Goal: Information Seeking & Learning: Learn about a topic

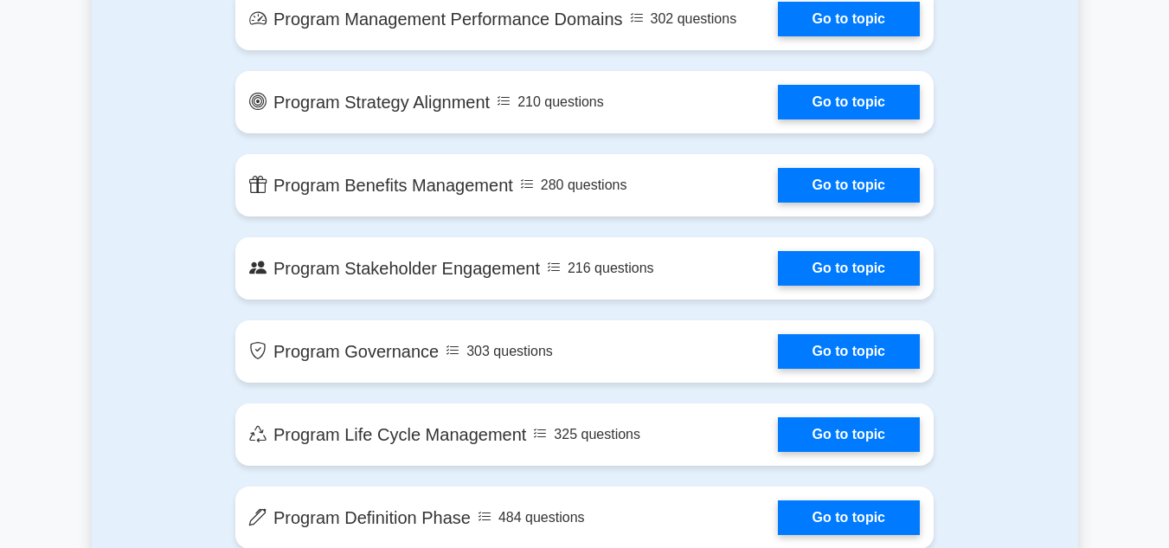
scroll to position [1183, 0]
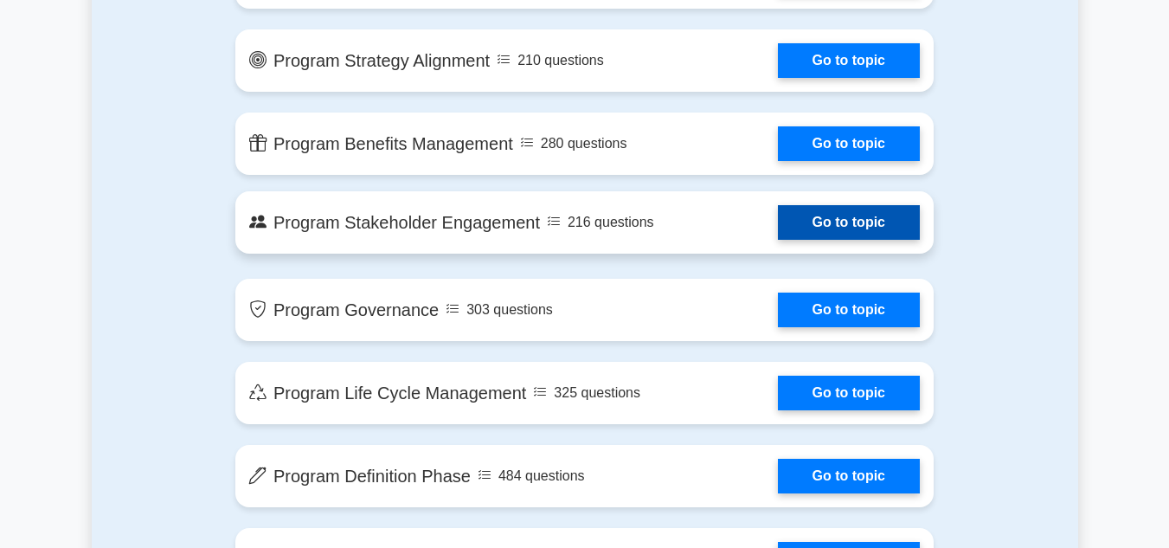
click at [828, 227] on link "Go to topic" at bounding box center [849, 222] width 142 height 35
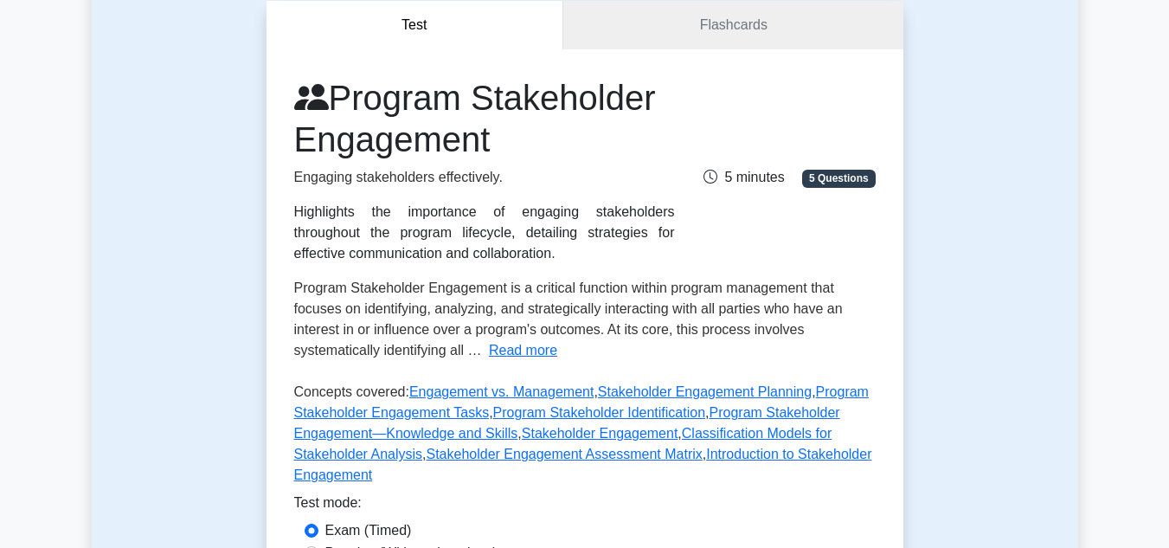
scroll to position [173, 0]
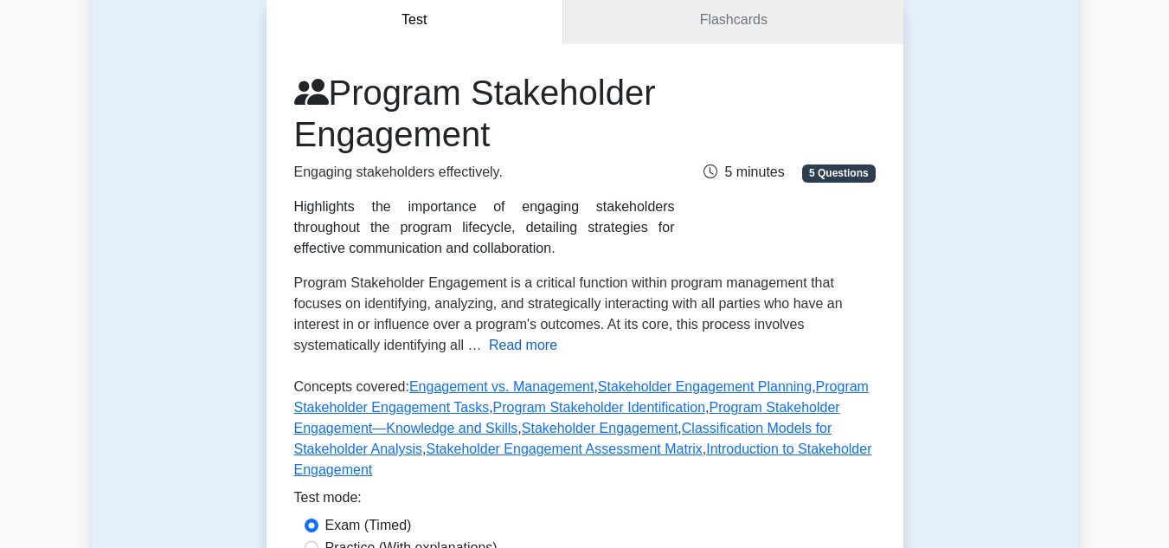
click at [510, 347] on button "Read more" at bounding box center [523, 345] width 68 height 21
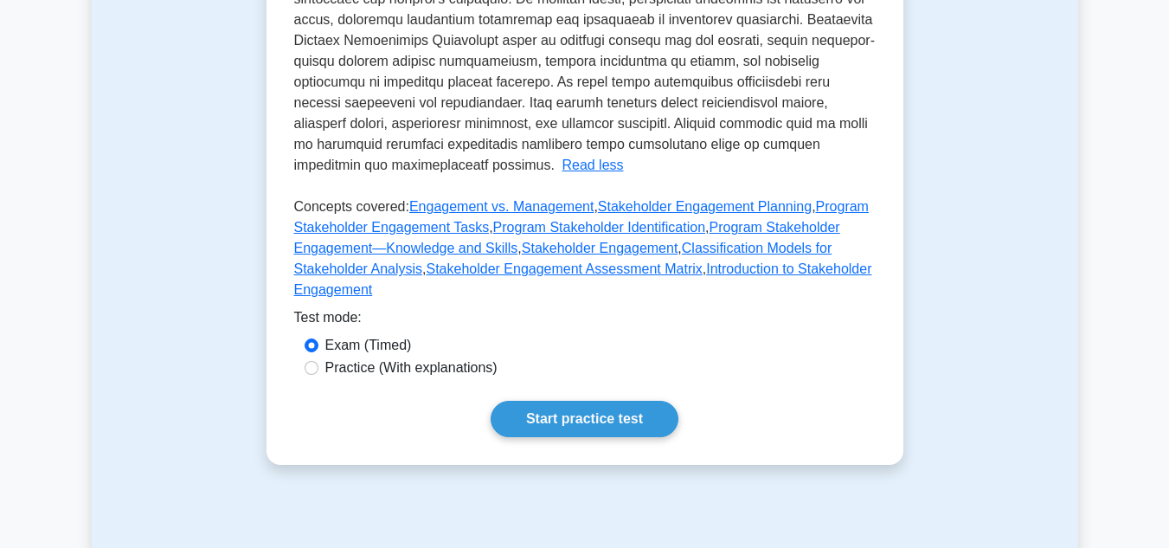
scroll to position [779, 0]
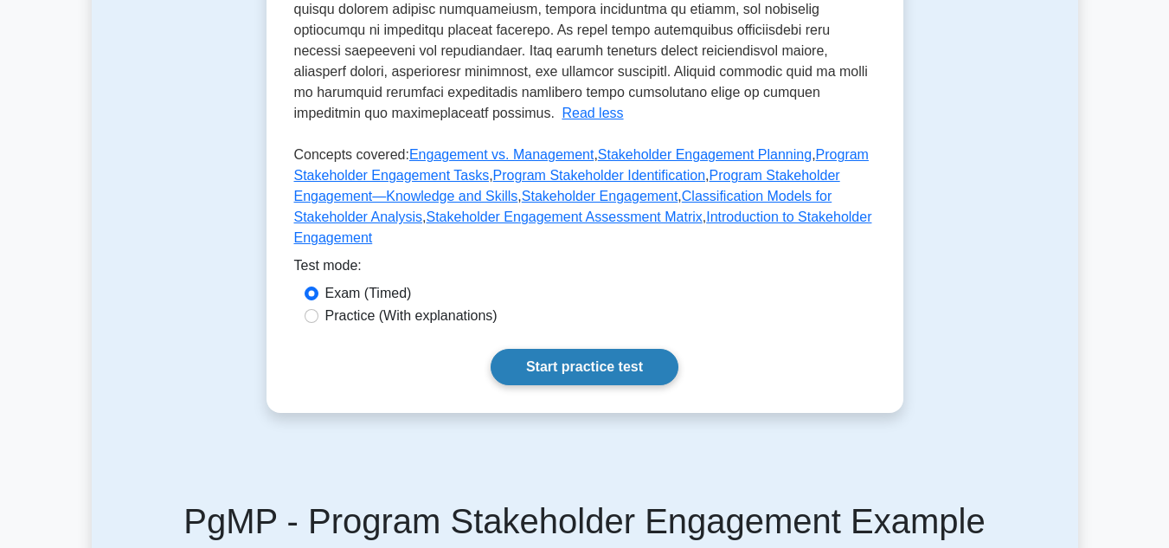
click at [586, 349] on link "Start practice test" at bounding box center [584, 367] width 188 height 36
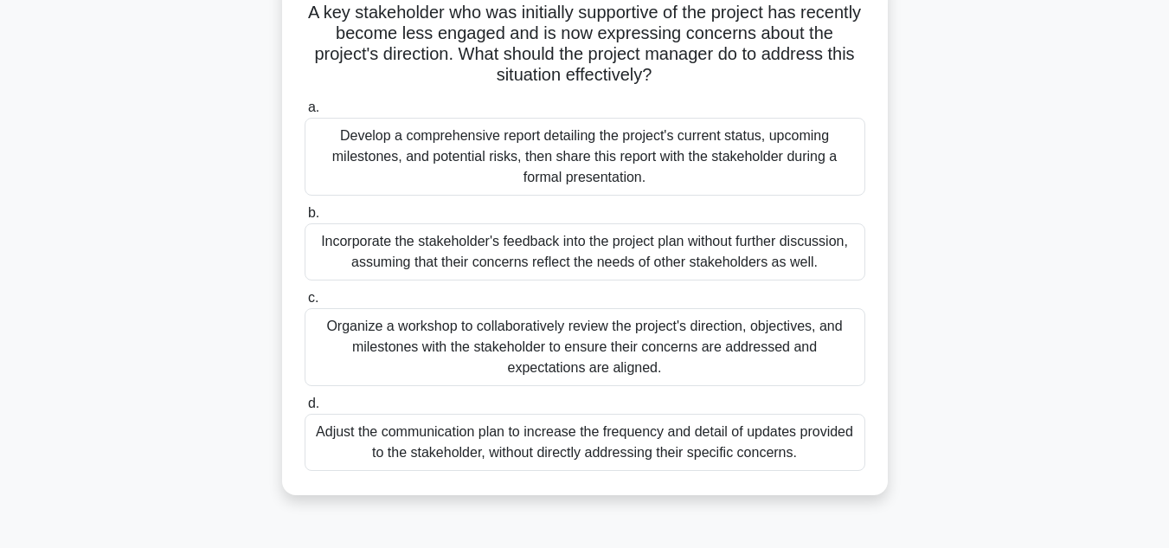
scroll to position [173, 0]
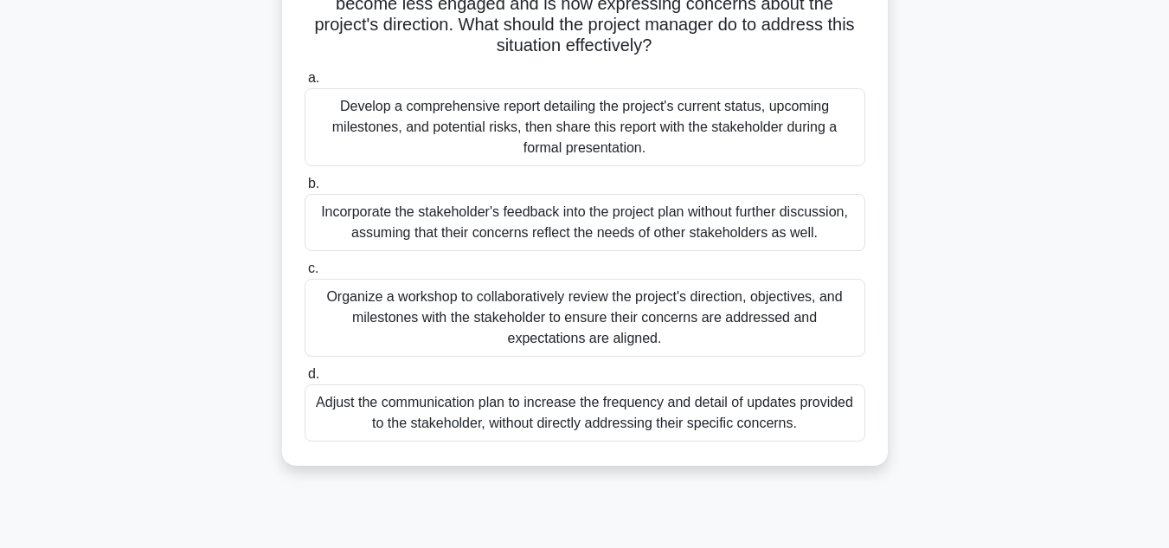
click at [517, 327] on div "Organize a workshop to collaboratively review the project's direction, objectiv…" at bounding box center [585, 318] width 561 height 78
click at [305, 274] on input "c. Organize a workshop to collaboratively review the project's direction, objec…" at bounding box center [305, 268] width 0 height 11
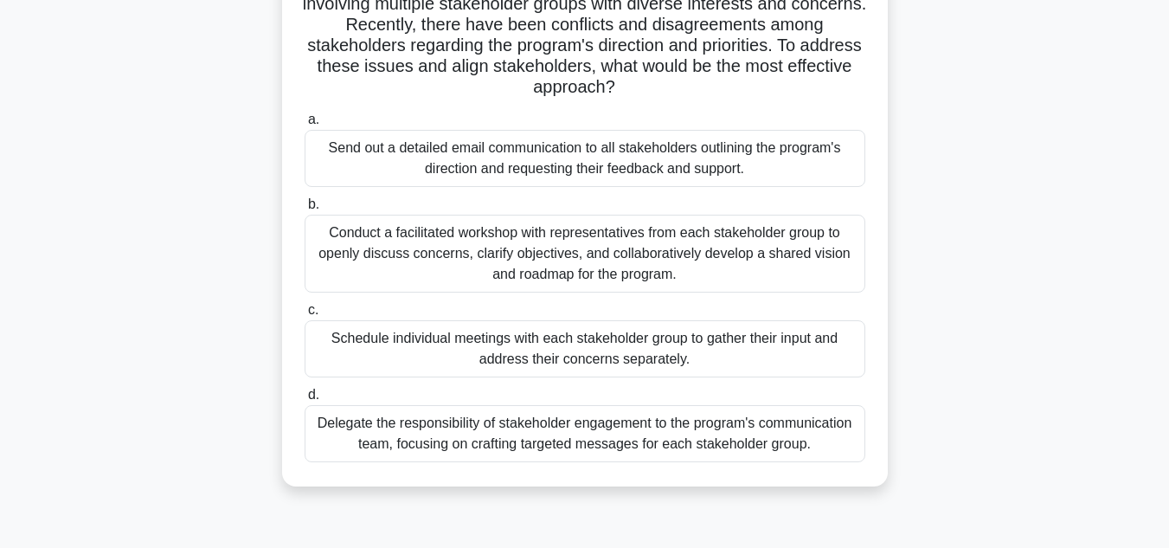
click at [587, 261] on div "Conduct a facilitated workshop with representatives from each stakeholder group…" at bounding box center [585, 254] width 561 height 78
click at [305, 210] on input "b. Conduct a facilitated workshop with representatives from each stakeholder gr…" at bounding box center [305, 204] width 0 height 11
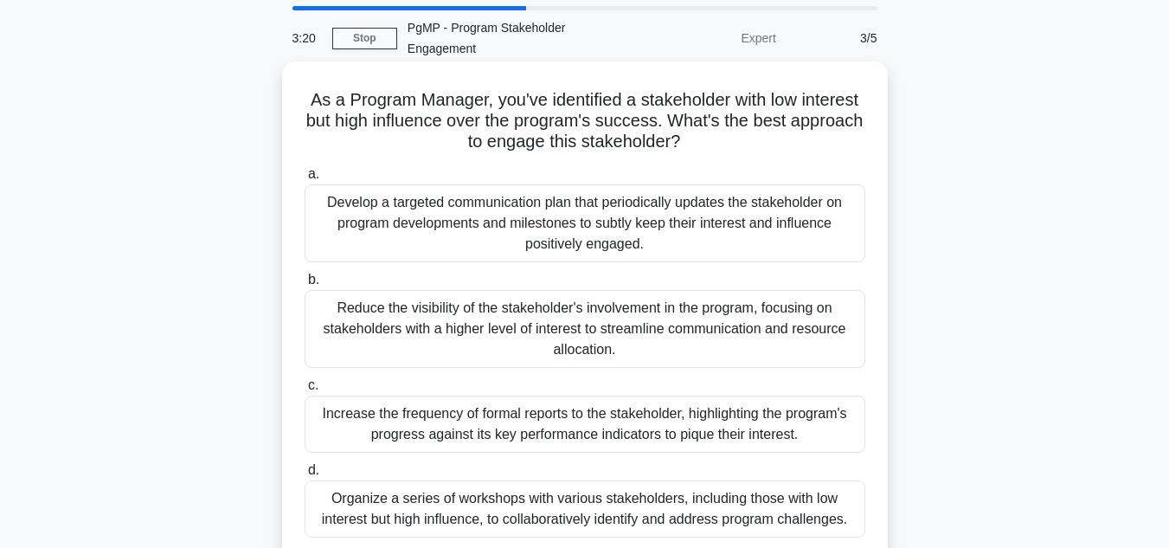
scroll to position [87, 0]
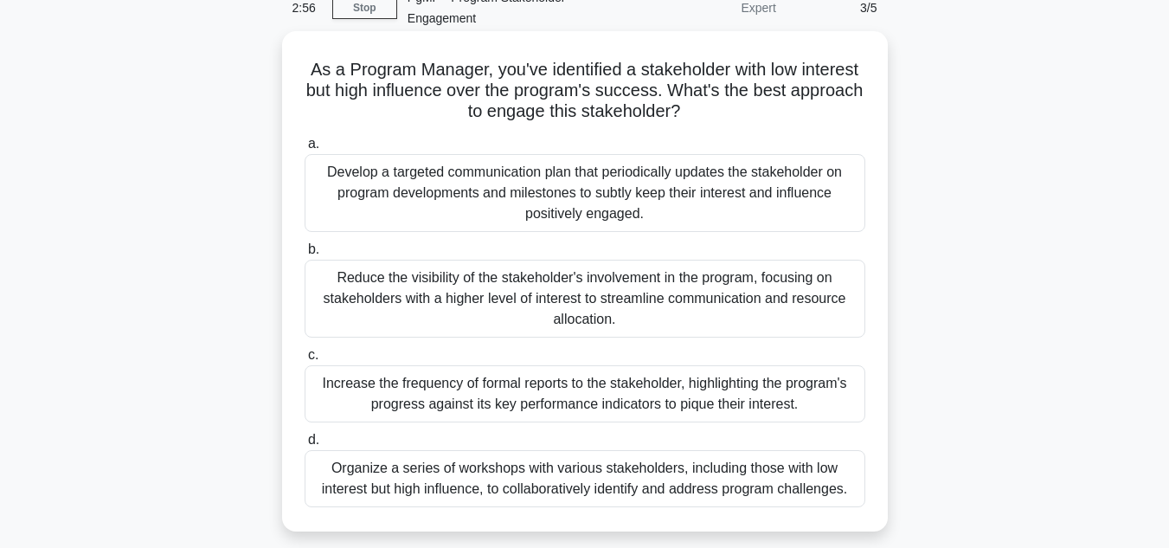
click at [594, 203] on div "Develop a targeted communication plan that periodically updates the stakeholder…" at bounding box center [585, 193] width 561 height 78
click at [305, 150] on input "a. Develop a targeted communication plan that periodically updates the stakehol…" at bounding box center [305, 143] width 0 height 11
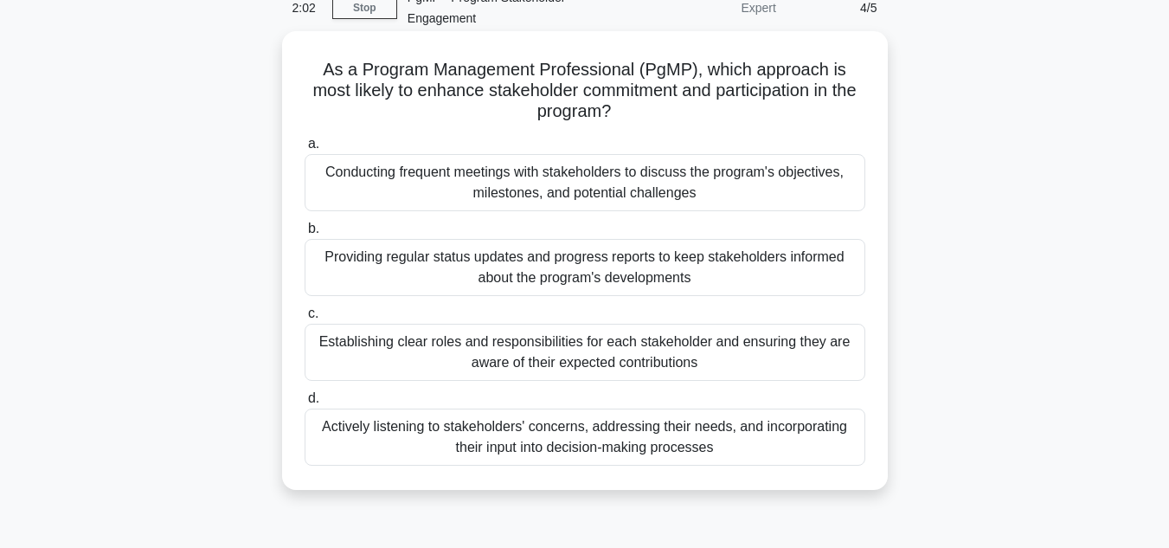
click at [574, 260] on div "Providing regular status updates and progress reports to keep stakeholders info…" at bounding box center [585, 267] width 561 height 57
click at [305, 234] on input "b. Providing regular status updates and progress reports to keep stakeholders i…" at bounding box center [305, 228] width 0 height 11
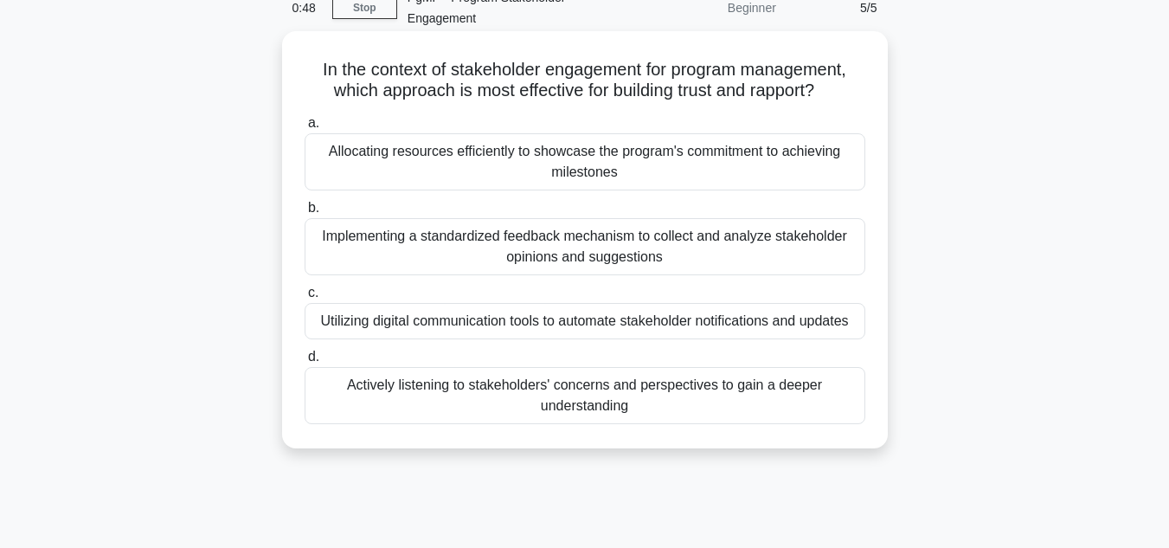
click at [567, 392] on div "Actively listening to stakeholders' concerns and perspectives to gain a deeper …" at bounding box center [585, 395] width 561 height 57
click at [305, 362] on input "d. Actively listening to stakeholders' concerns and perspectives to gain a deep…" at bounding box center [305, 356] width 0 height 11
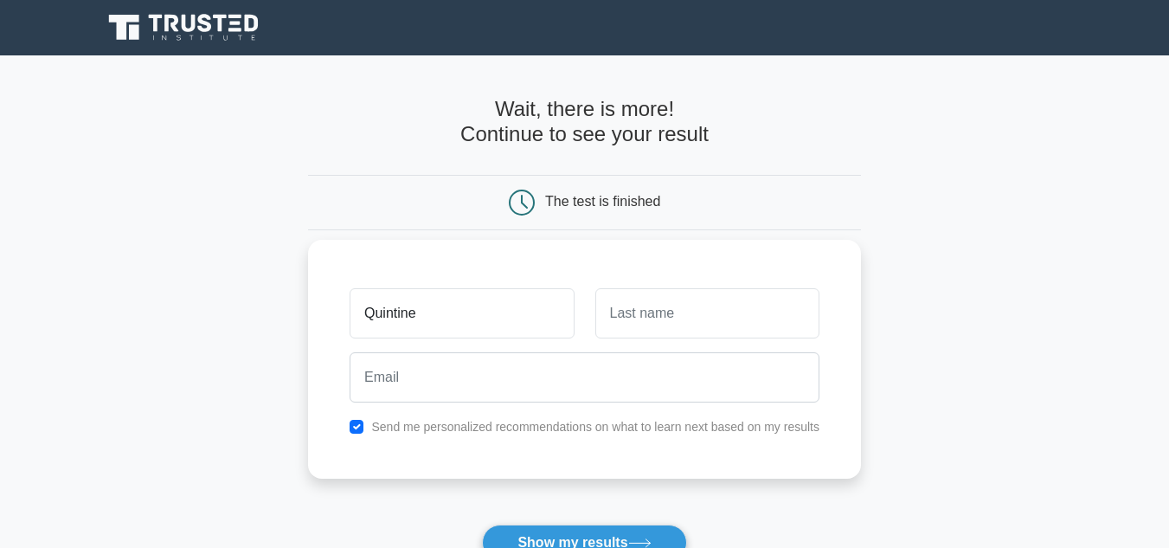
type input "Quintine"
type input "Ochola"
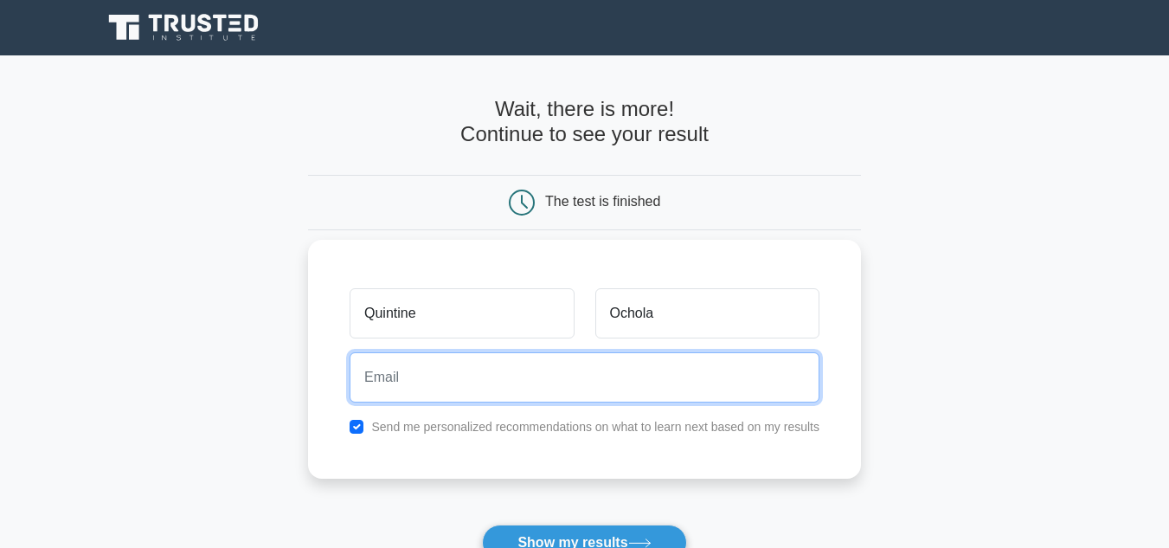
click at [401, 377] on input "email" at bounding box center [584, 377] width 470 height 50
type input "ocholaq@gmail.com"
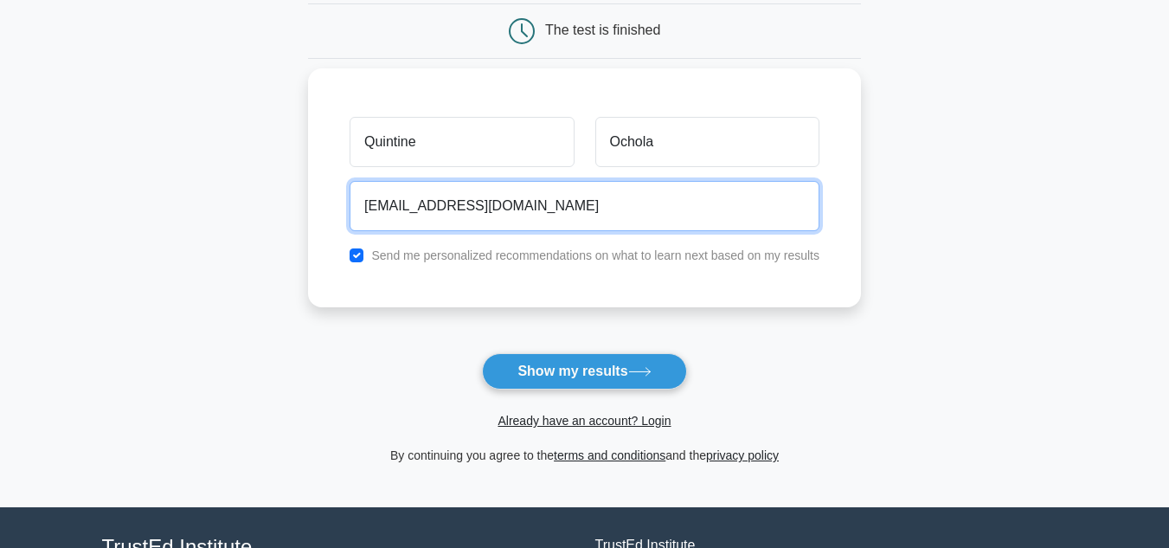
scroll to position [173, 0]
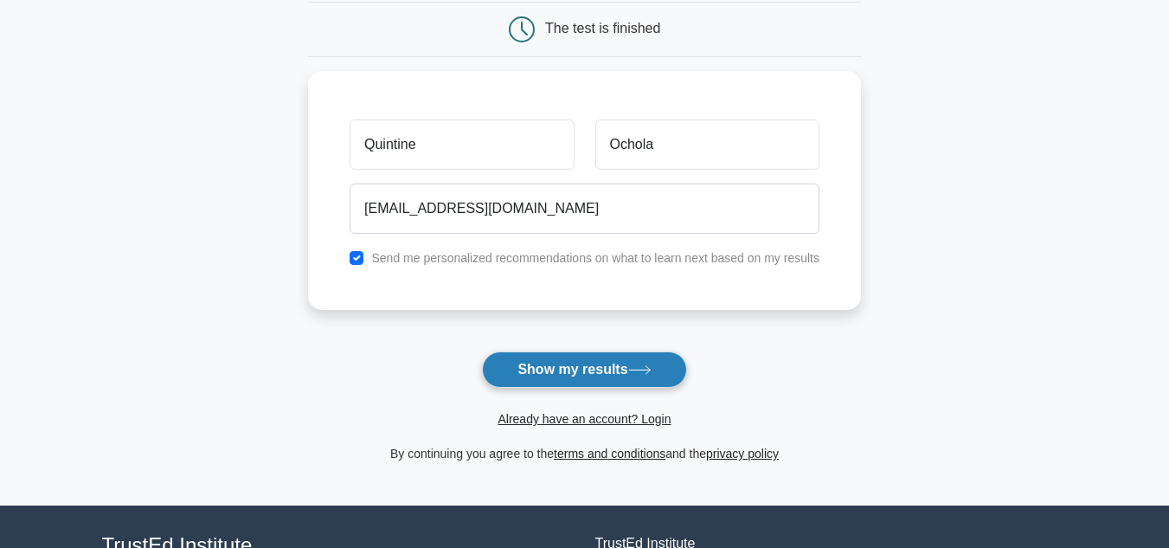
click at [556, 362] on button "Show my results" at bounding box center [584, 369] width 204 height 36
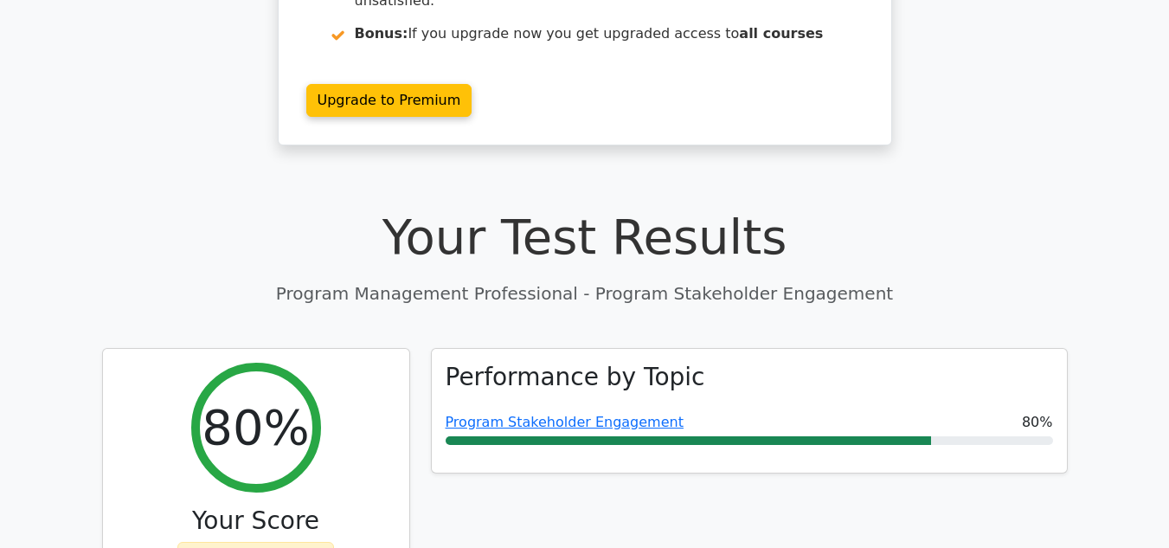
scroll to position [433, 0]
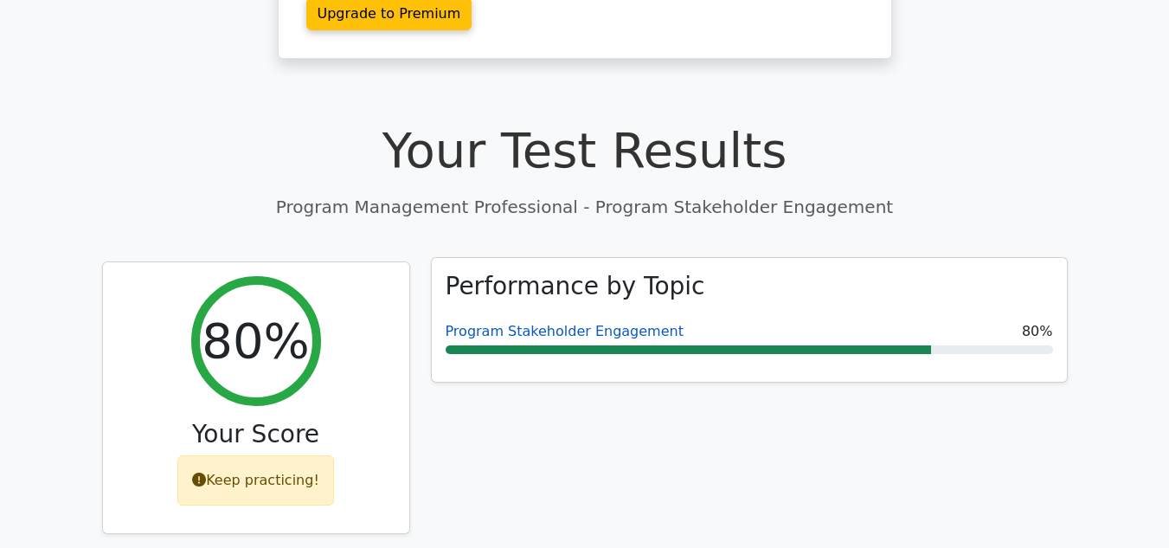
click at [584, 323] on link "Program Stakeholder Engagement" at bounding box center [565, 331] width 238 height 16
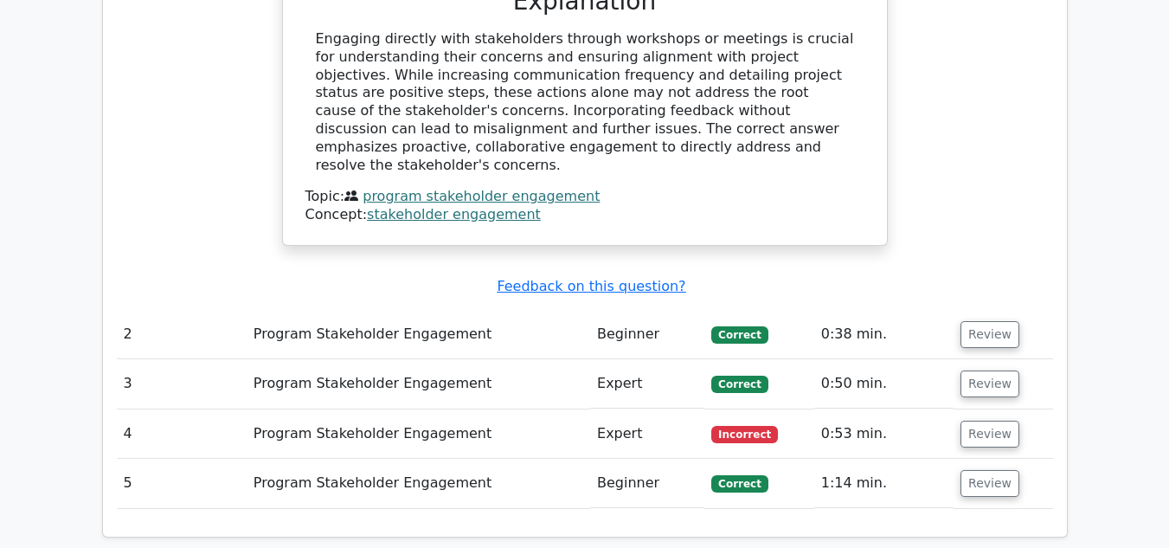
scroll to position [1903, 0]
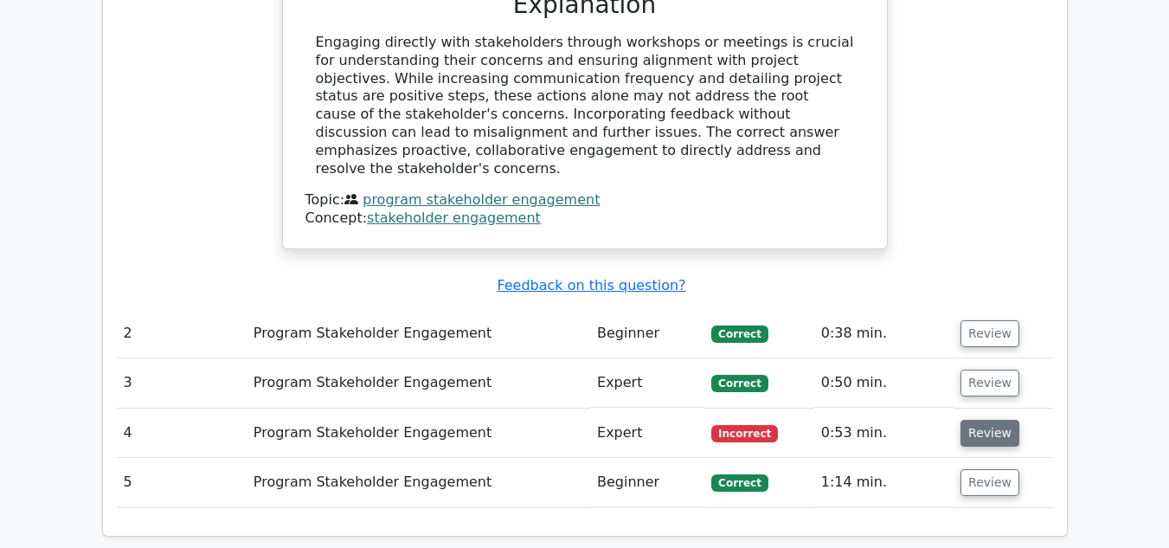
click at [977, 420] on button "Review" at bounding box center [989, 433] width 59 height 27
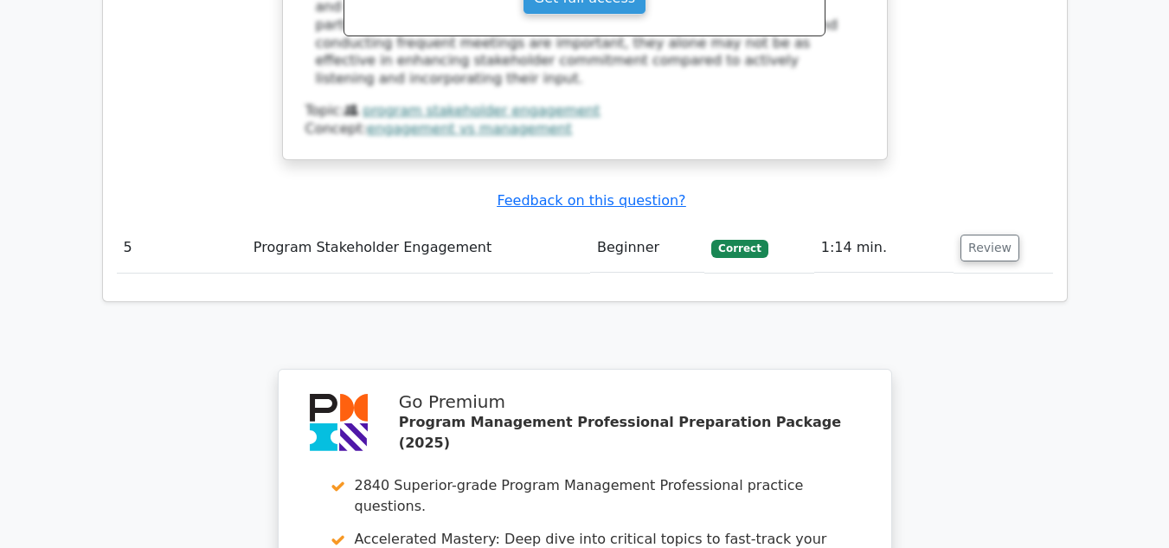
scroll to position [3201, 0]
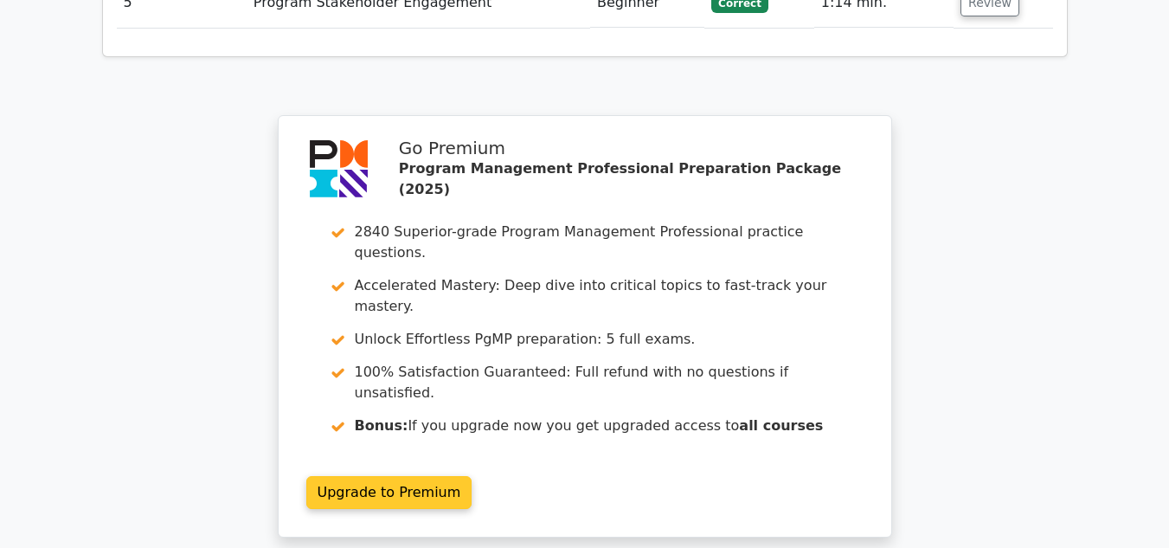
click at [391, 476] on link "Upgrade to Premium" at bounding box center [389, 492] width 166 height 33
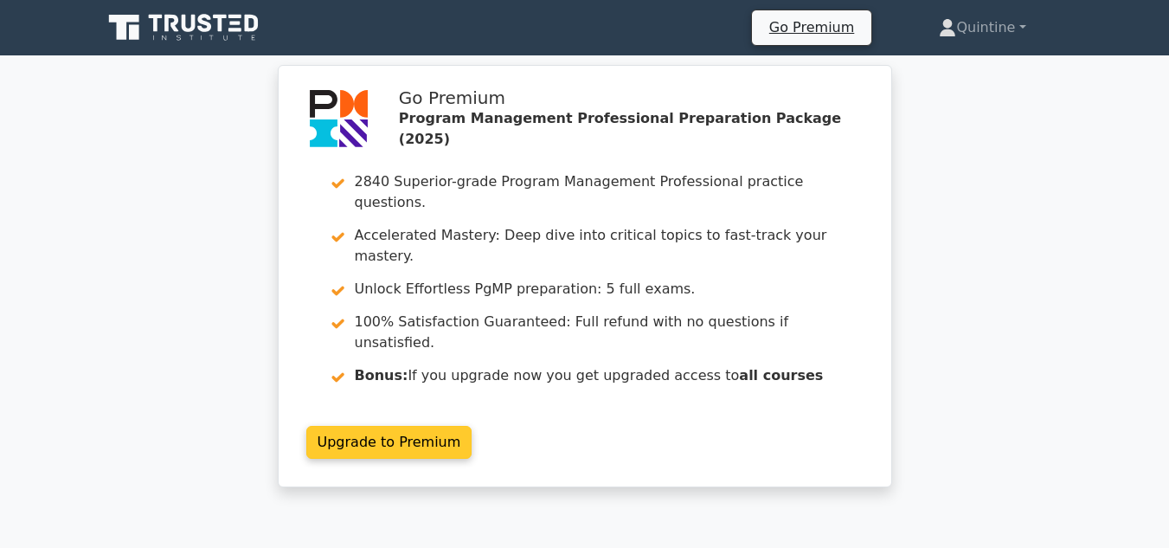
click at [346, 426] on link "Upgrade to Premium" at bounding box center [389, 442] width 166 height 33
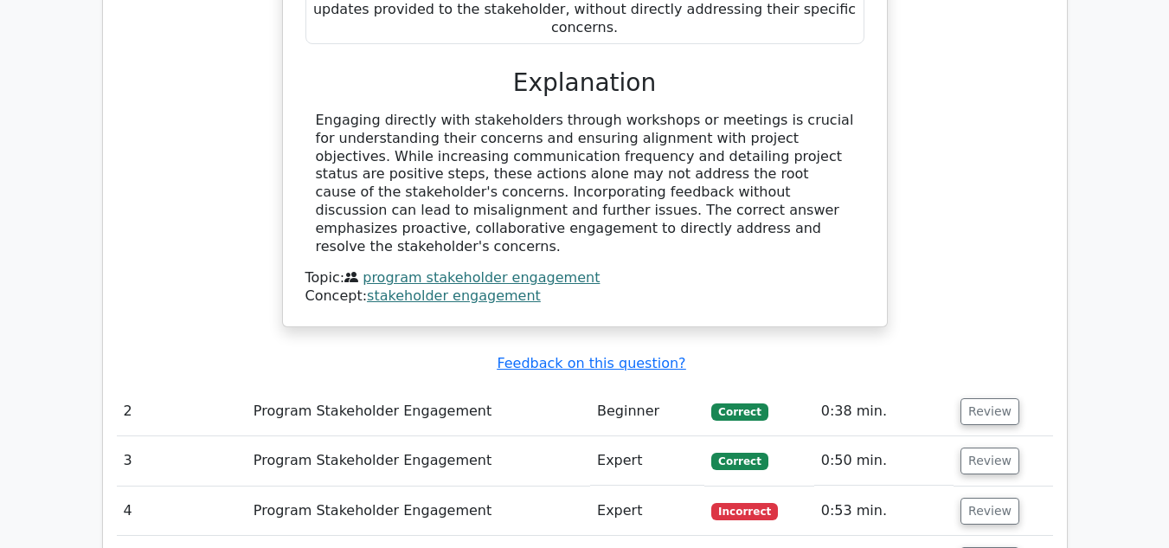
scroll to position [1903, 0]
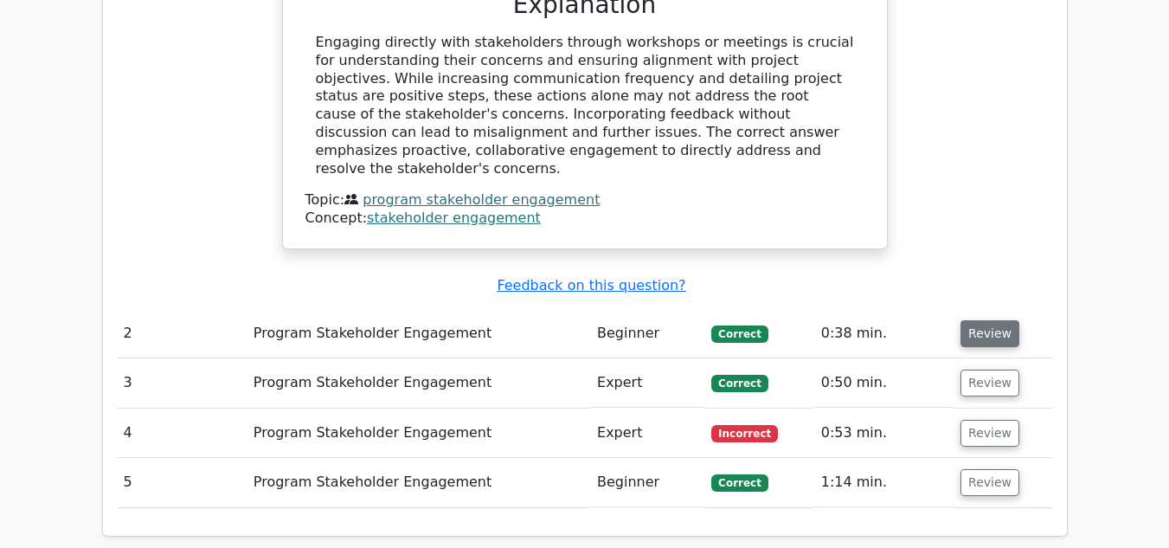
click at [981, 320] on button "Review" at bounding box center [989, 333] width 59 height 27
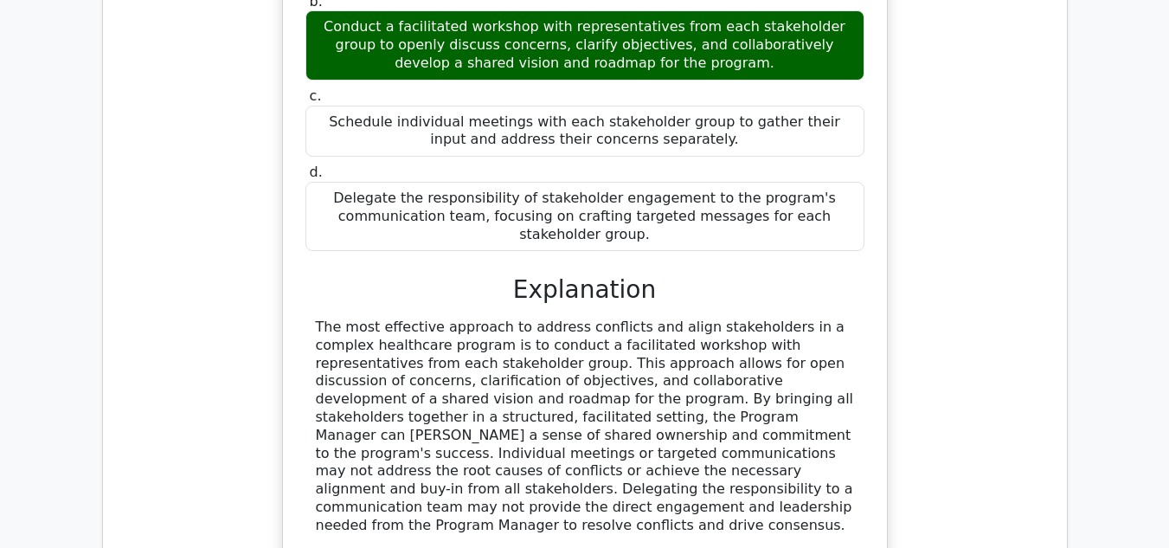
scroll to position [2509, 0]
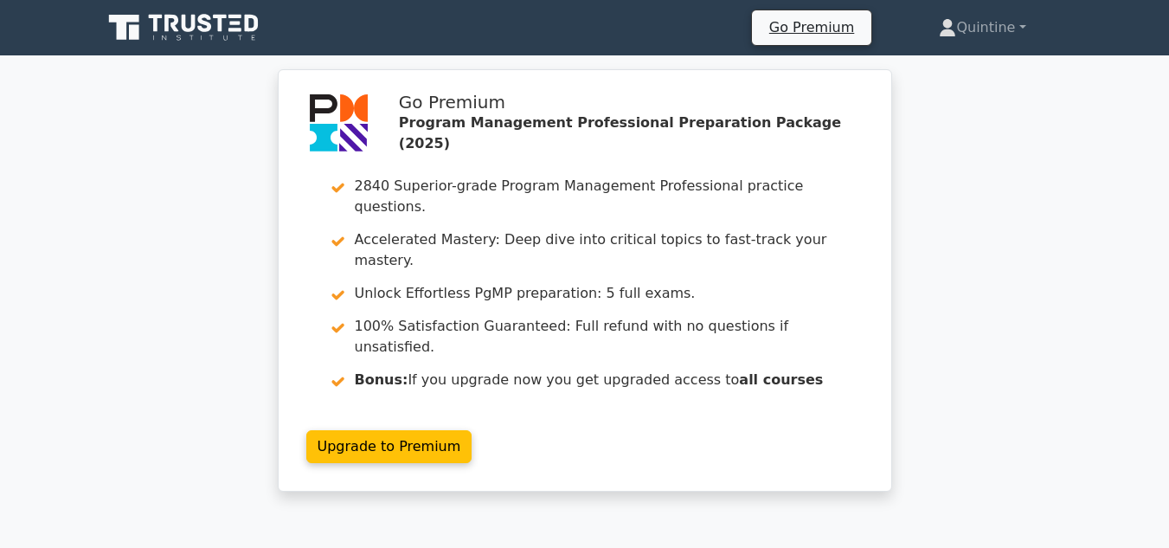
click at [172, 19] on icon at bounding box center [185, 27] width 166 height 33
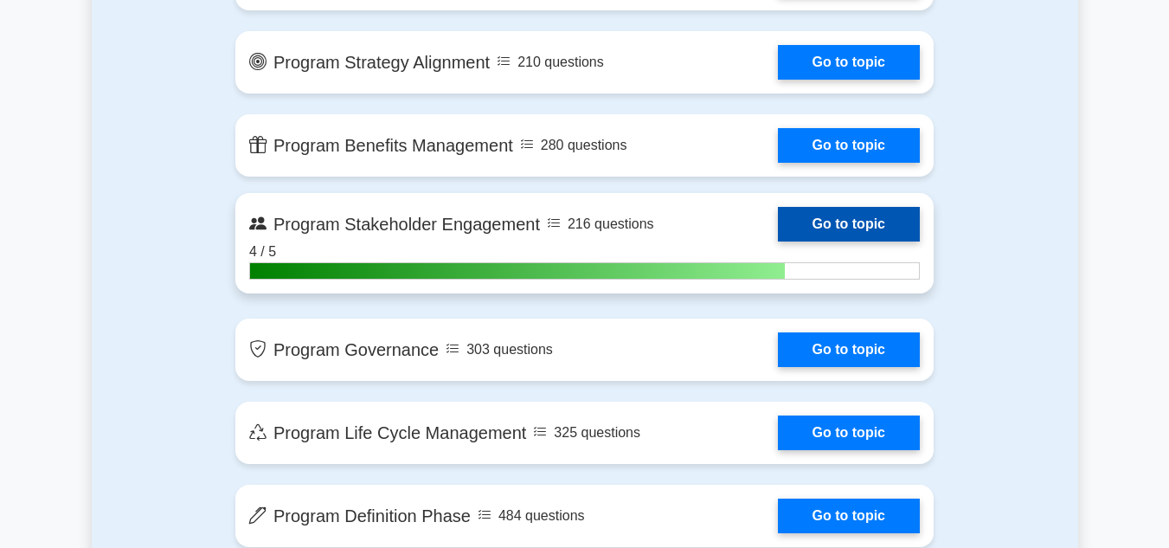
click at [820, 214] on link "Go to topic" at bounding box center [849, 224] width 142 height 35
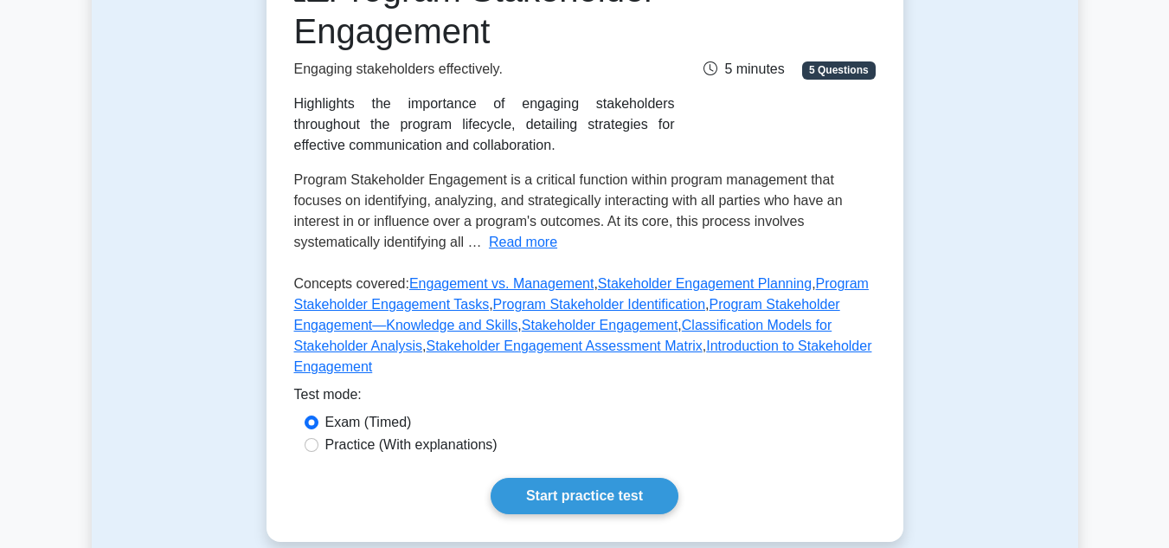
scroll to position [346, 0]
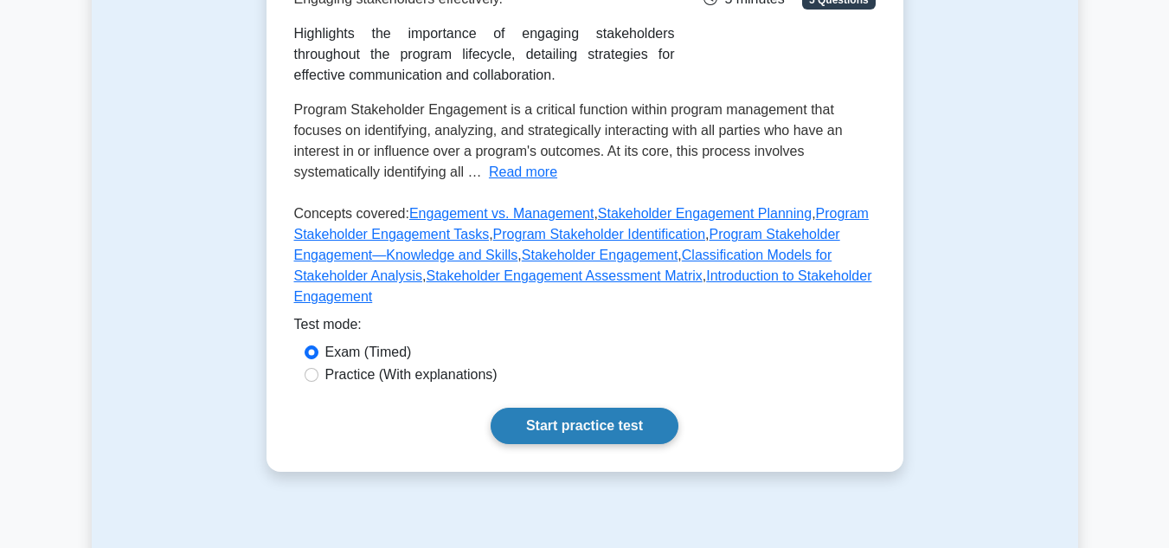
click at [604, 408] on link "Start practice test" at bounding box center [584, 425] width 188 height 36
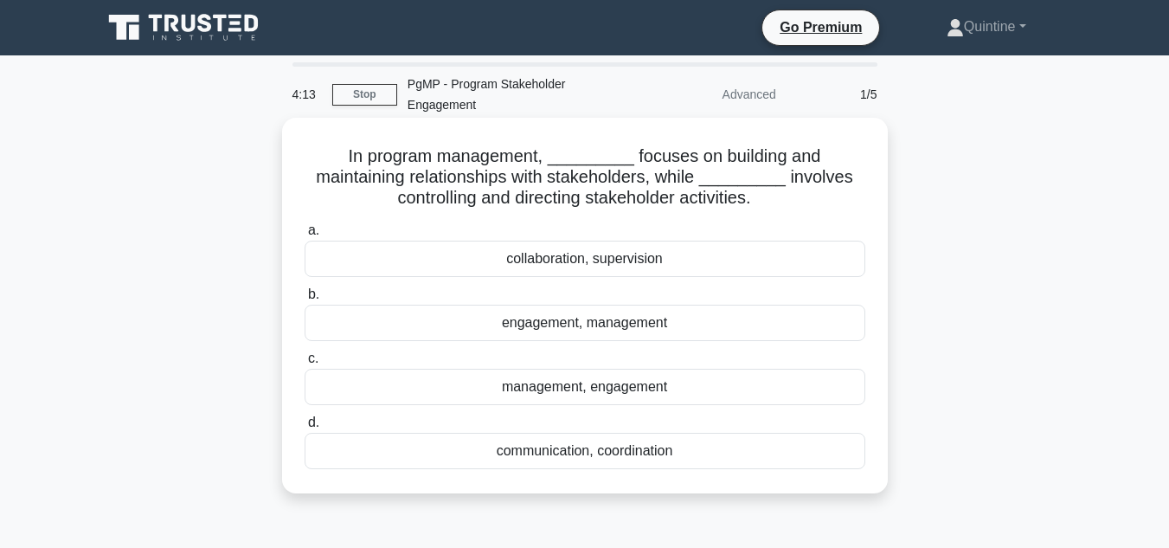
click at [607, 325] on div "engagement, management" at bounding box center [585, 323] width 561 height 36
click at [305, 300] on input "b. engagement, management" at bounding box center [305, 294] width 0 height 11
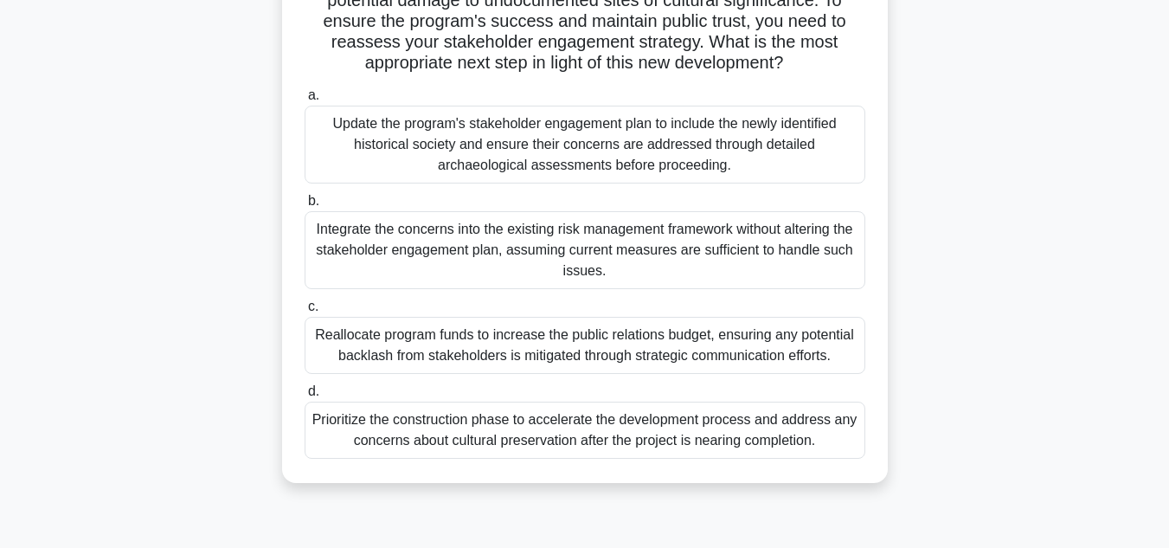
scroll to position [173, 0]
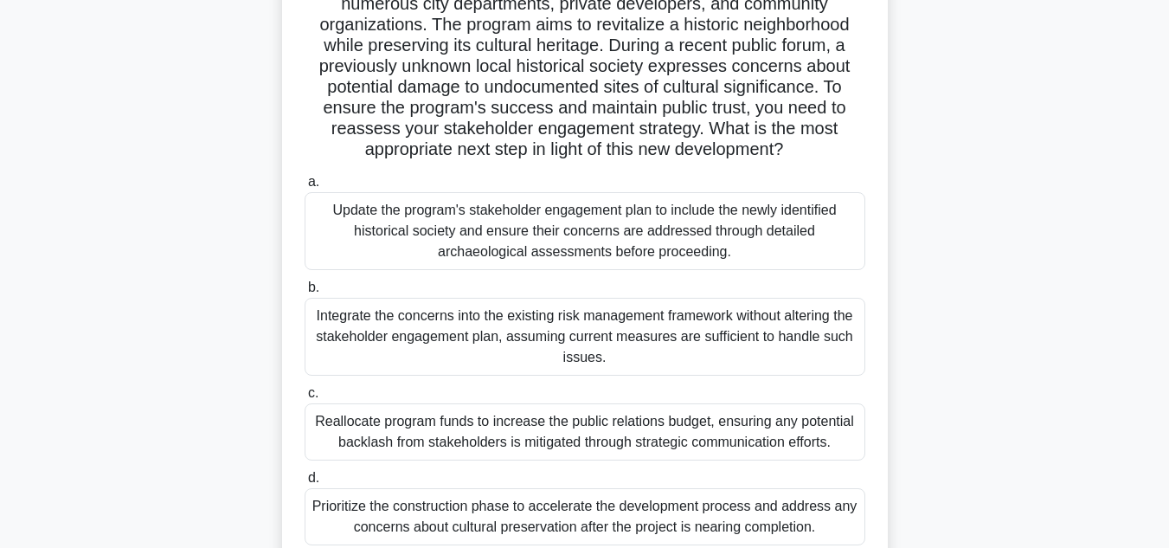
click at [498, 221] on div "Update the program's stakeholder engagement plan to include the newly identifie…" at bounding box center [585, 231] width 561 height 78
click at [305, 188] on input "a. Update the program's stakeholder engagement plan to include the newly identi…" at bounding box center [305, 181] width 0 height 11
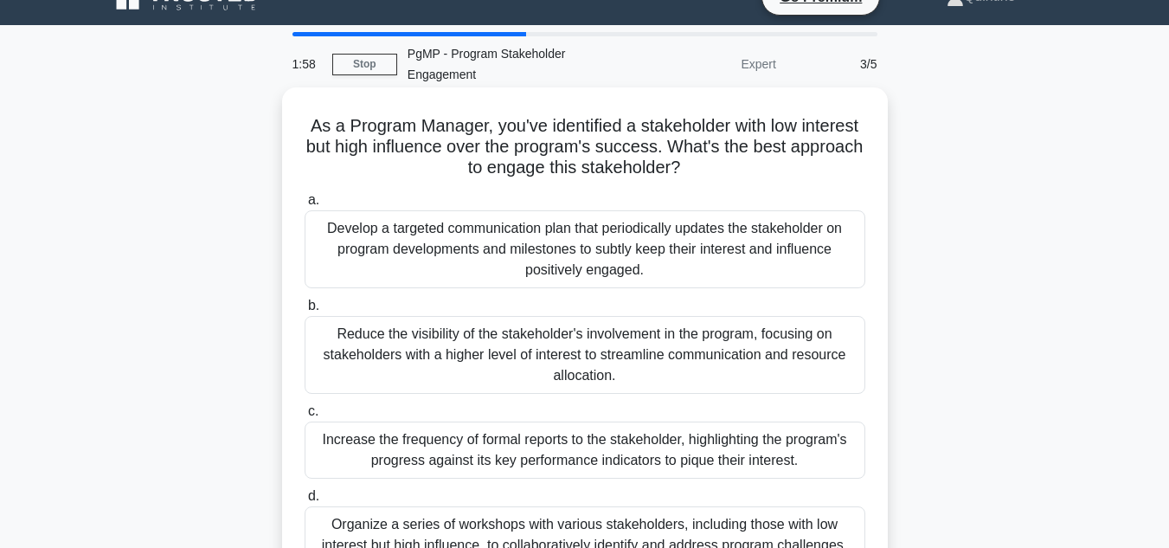
scroll to position [0, 0]
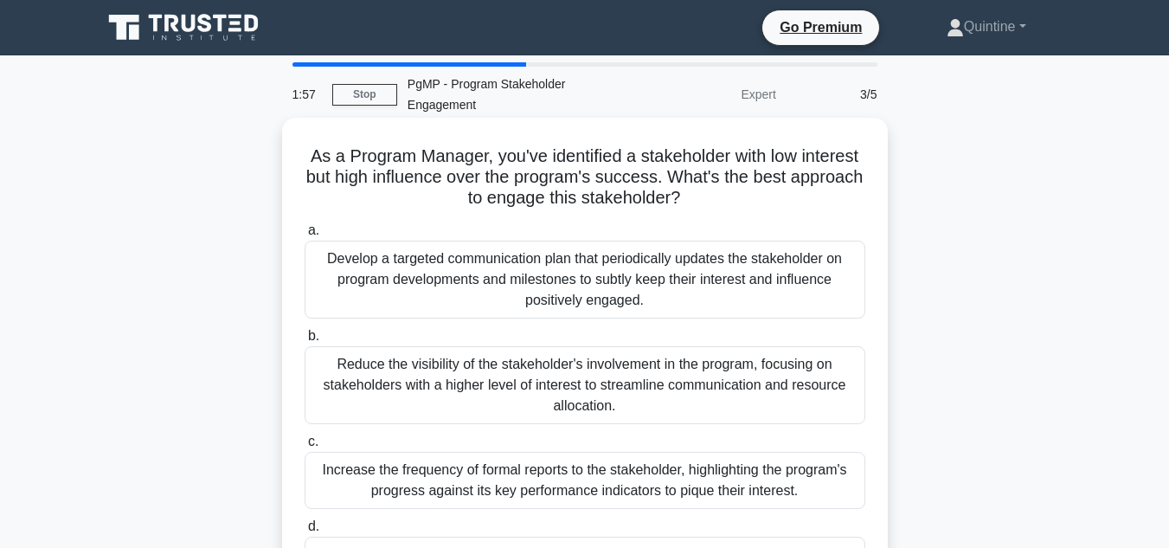
click at [537, 284] on div "Develop a targeted communication plan that periodically updates the stakeholder…" at bounding box center [585, 279] width 561 height 78
click at [305, 236] on input "a. Develop a targeted communication plan that periodically updates the stakehol…" at bounding box center [305, 230] width 0 height 11
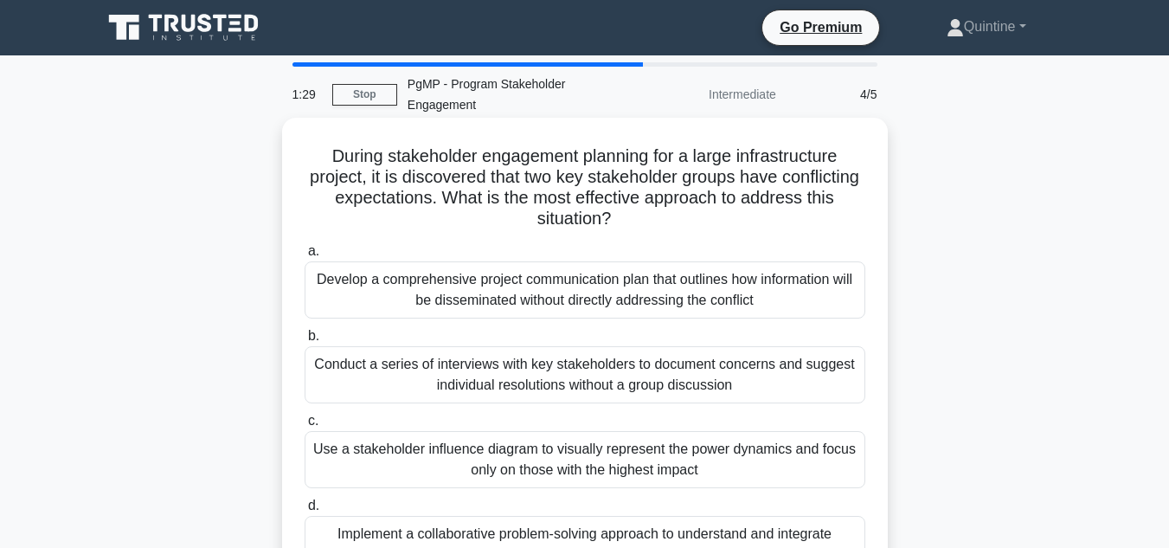
scroll to position [87, 0]
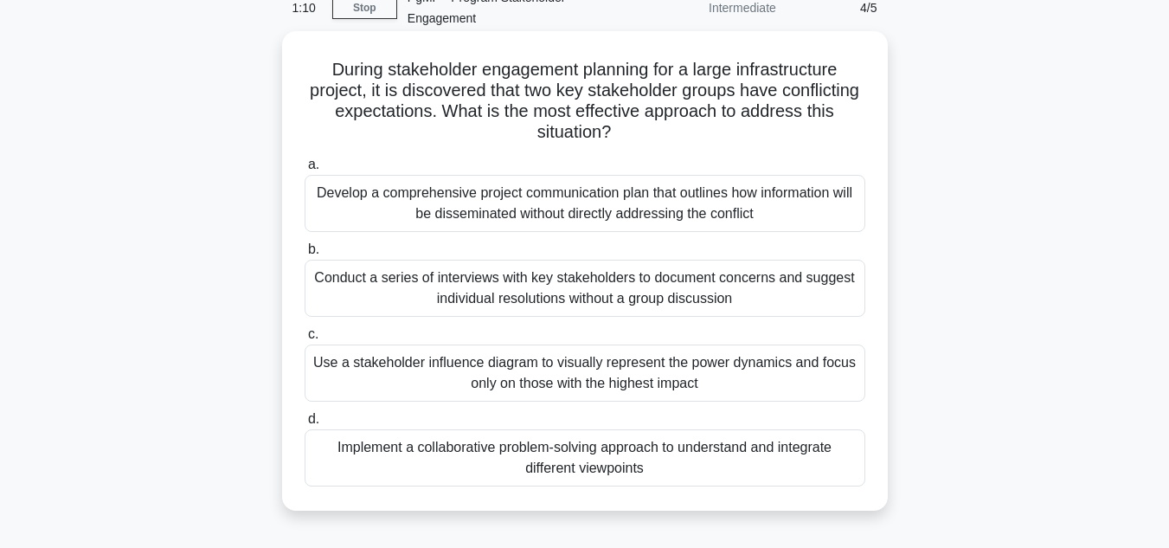
click at [541, 450] on div "Implement a collaborative problem-solving approach to understand and integrate …" at bounding box center [585, 457] width 561 height 57
click at [305, 425] on input "d. Implement a collaborative problem-solving approach to understand and integra…" at bounding box center [305, 419] width 0 height 11
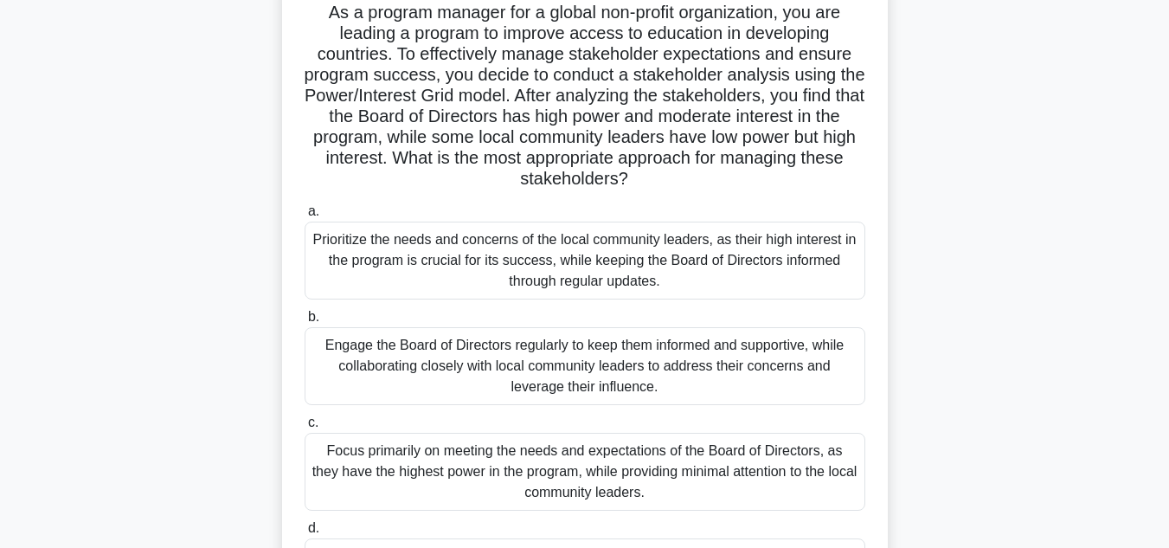
scroll to position [173, 0]
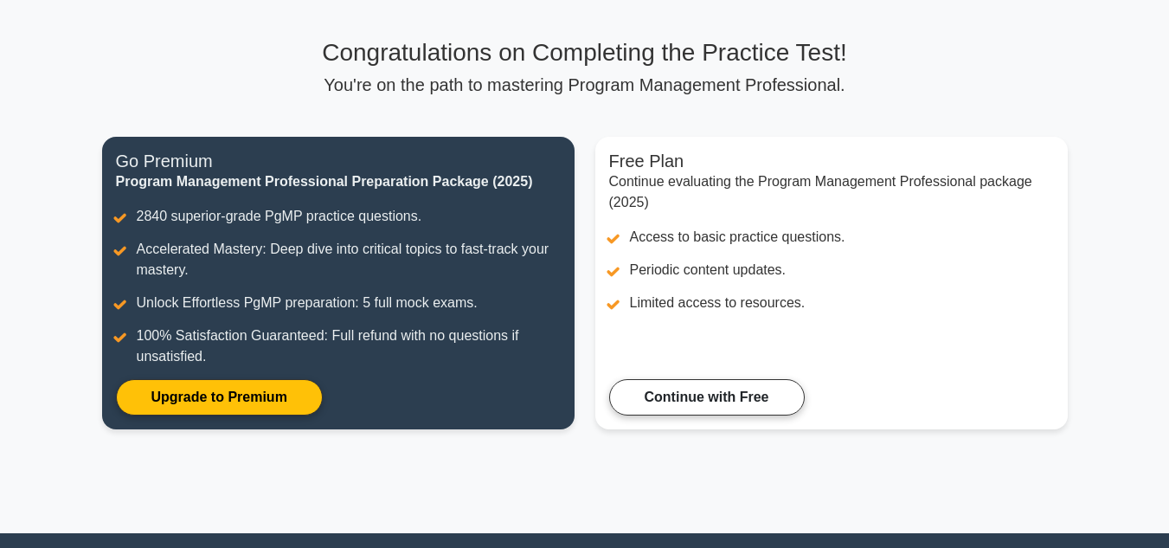
scroll to position [87, 0]
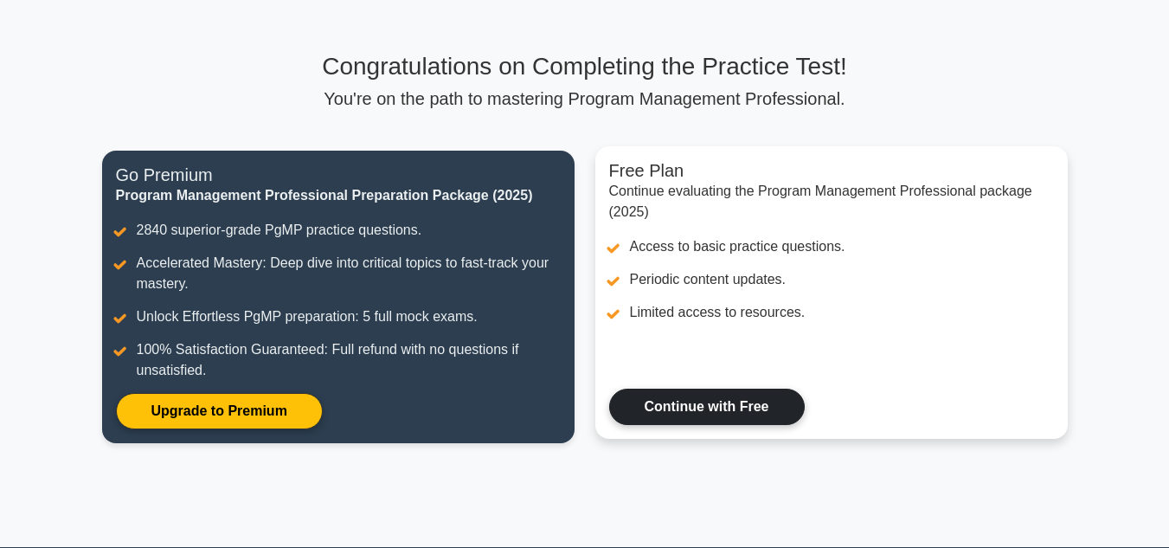
click at [656, 407] on link "Continue with Free" at bounding box center [707, 406] width 196 height 36
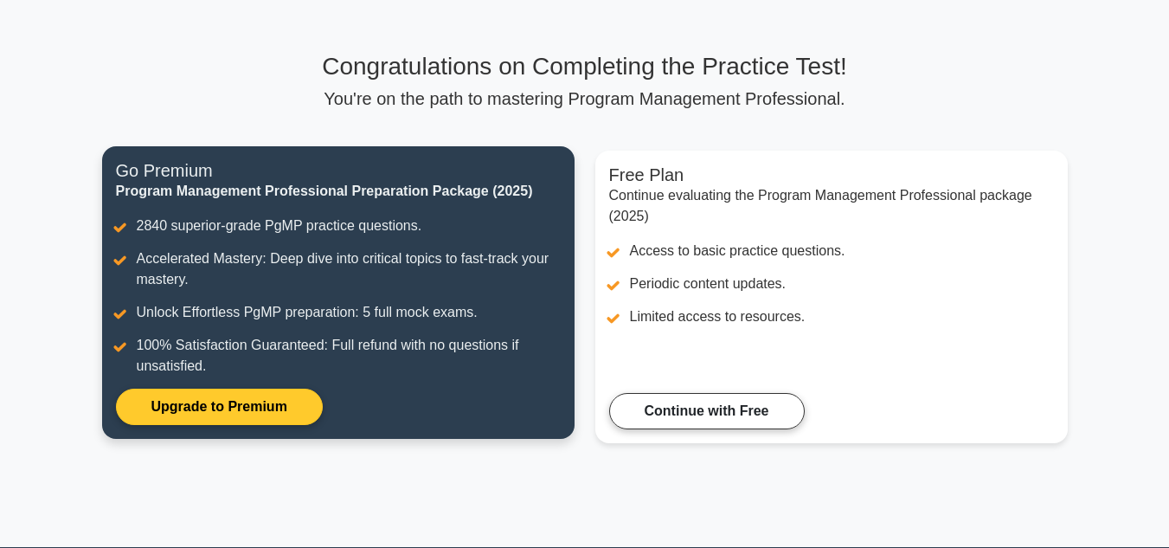
scroll to position [0, 0]
